Goal: Information Seeking & Learning: Learn about a topic

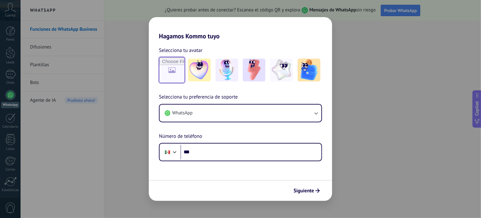
click at [171, 68] on input "file" at bounding box center [172, 70] width 25 height 25
type input "**********"
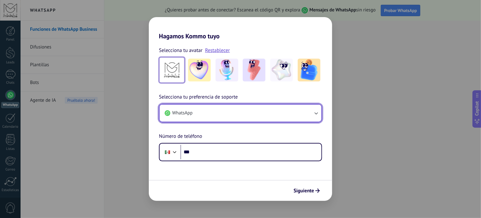
click at [317, 114] on icon "button" at bounding box center [316, 113] width 6 height 6
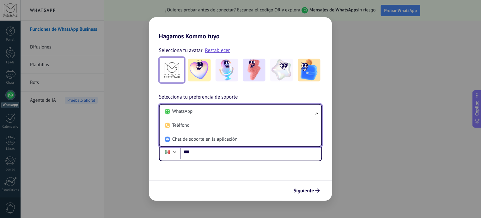
click at [317, 114] on ul "WhatsApp Teléfono Chat de soporte en la aplicación" at bounding box center [240, 125] width 163 height 43
click at [298, 115] on li "WhatsApp" at bounding box center [239, 111] width 154 height 14
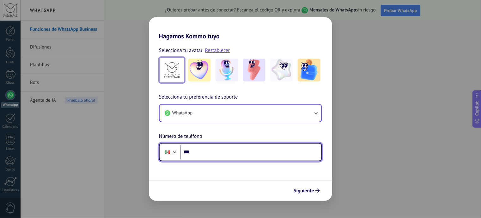
click at [233, 154] on input "***" at bounding box center [251, 151] width 141 height 15
type input "**********"
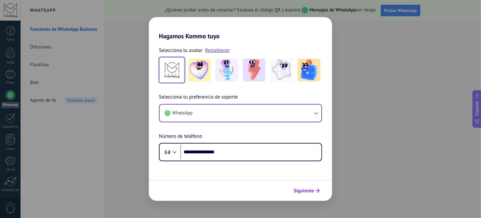
click at [317, 189] on icon "submit" at bounding box center [318, 190] width 4 height 4
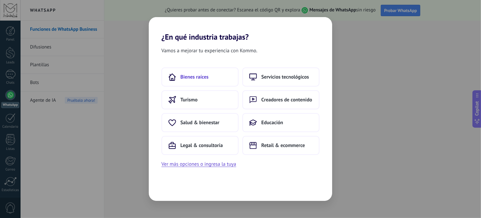
click at [198, 77] on span "Bienes raíces" at bounding box center [195, 77] width 28 height 6
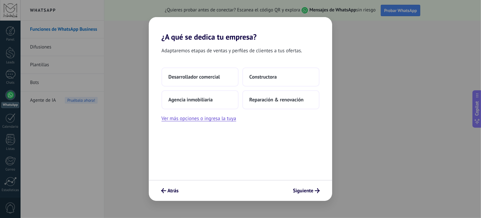
click at [198, 77] on span "Desarrollador comercial" at bounding box center [195, 77] width 52 height 6
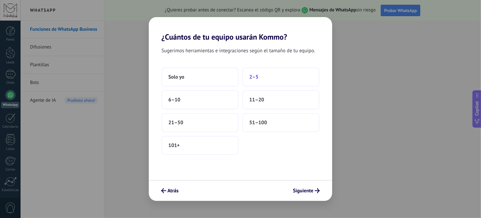
click at [254, 77] on span "2–5" at bounding box center [253, 77] width 9 height 6
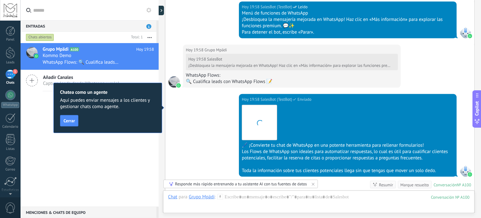
scroll to position [479, 0]
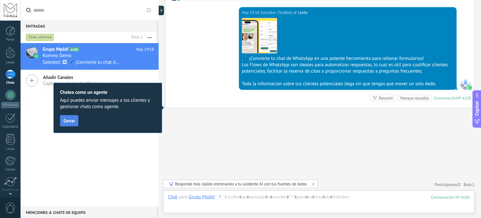
click at [72, 120] on span "Cerrar" at bounding box center [69, 120] width 11 height 4
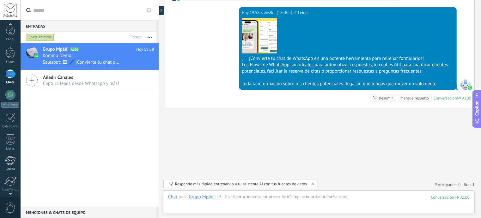
scroll to position [0, 0]
click at [10, 9] on div at bounding box center [10, 10] width 21 height 21
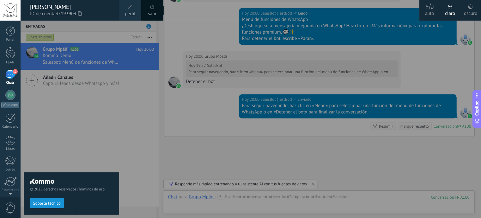
scroll to position [639, 0]
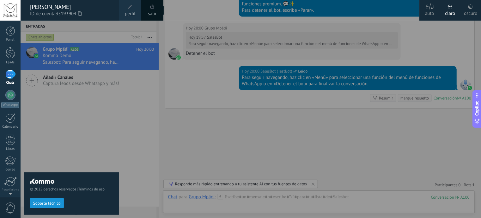
click at [130, 11] on span "perfil" at bounding box center [130, 13] width 10 height 7
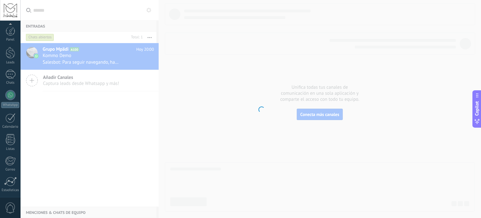
scroll to position [45, 0]
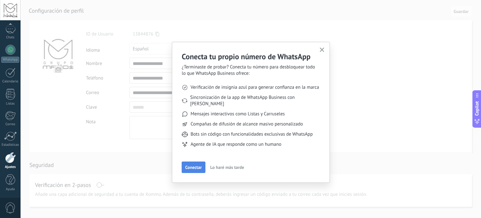
click at [193, 165] on span "Conectar" at bounding box center [193, 167] width 16 height 4
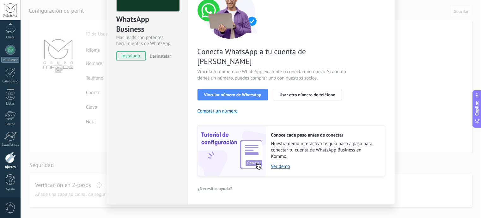
scroll to position [63, 0]
click at [244, 92] on span "Vincular número de WhatsApp" at bounding box center [232, 94] width 57 height 4
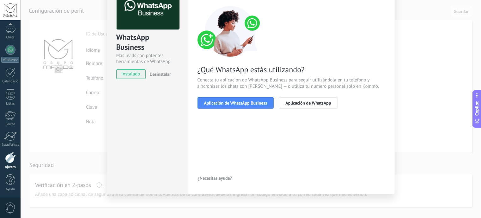
scroll to position [45, 0]
click at [236, 101] on span "Aplicación de WhatsApp Business" at bounding box center [235, 103] width 63 height 4
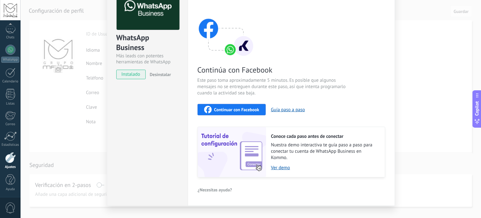
click at [420, 43] on div "WhatsApp Business Más leads con potentes herramientas de WhatsApp instalado Des…" at bounding box center [251, 109] width 461 height 218
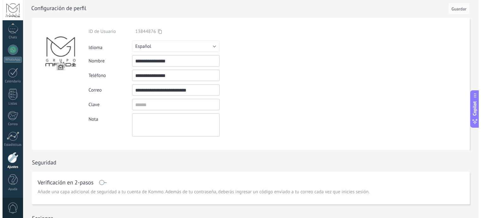
scroll to position [0, 0]
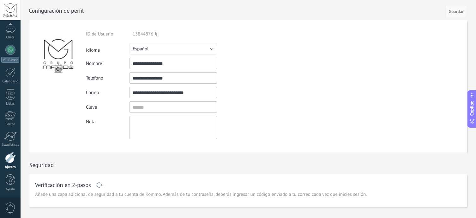
click at [455, 10] on span "Guardar" at bounding box center [456, 11] width 15 height 4
click at [460, 10] on span "Guardar" at bounding box center [456, 11] width 15 height 4
click at [10, 32] on div "1" at bounding box center [10, 28] width 10 height 9
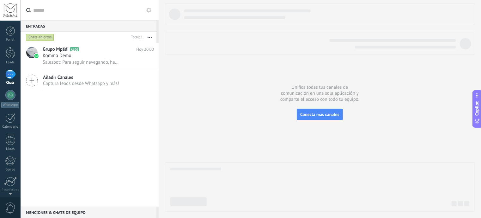
click at [46, 9] on input "text" at bounding box center [93, 10] width 120 height 20
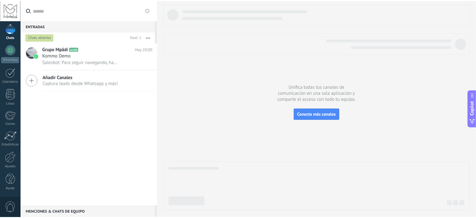
scroll to position [45, 0]
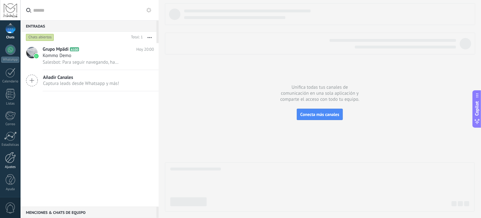
click at [9, 156] on div at bounding box center [10, 157] width 11 height 11
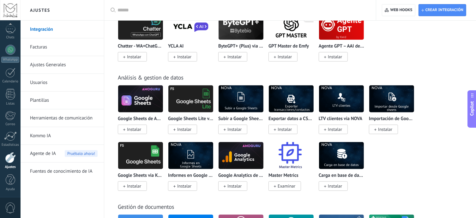
scroll to position [1811, 0]
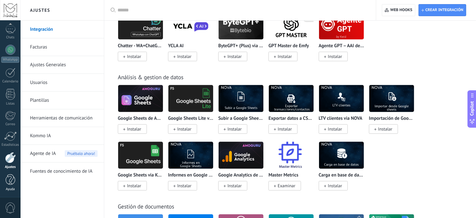
click at [9, 183] on div at bounding box center [10, 179] width 9 height 11
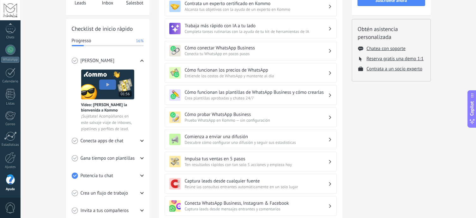
scroll to position [70, 0]
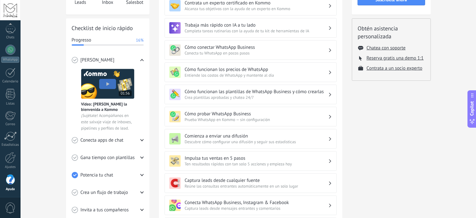
click at [247, 72] on span "Entiende los costos de WhatsApp y mantente al día" at bounding box center [257, 74] width 144 height 5
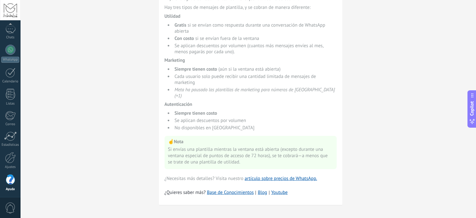
scroll to position [410, 0]
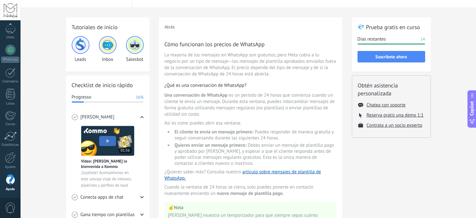
scroll to position [0, 0]
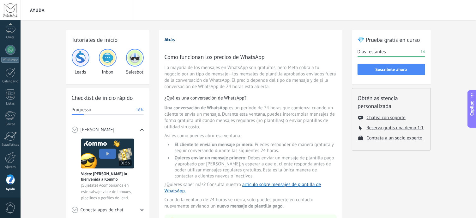
click at [171, 40] on button "Atrás" at bounding box center [170, 40] width 10 height 6
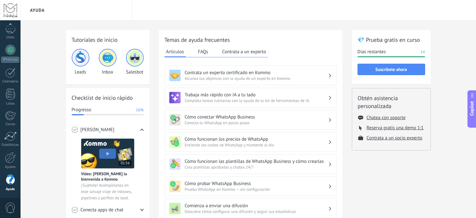
click at [203, 50] on button "FAQs" at bounding box center [204, 51] width 14 height 9
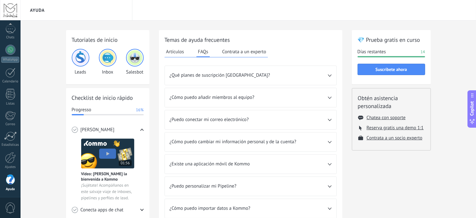
click at [325, 73] on span "¿Qué planes de suscripción [GEOGRAPHIC_DATA]?" at bounding box center [249, 75] width 158 height 6
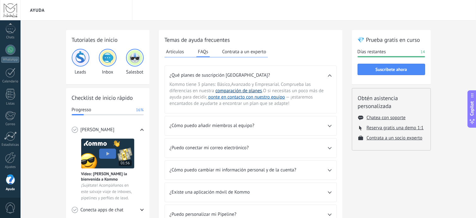
click at [243, 90] on link "comparación de planes" at bounding box center [239, 91] width 47 height 6
